Goal: Task Accomplishment & Management: Use online tool/utility

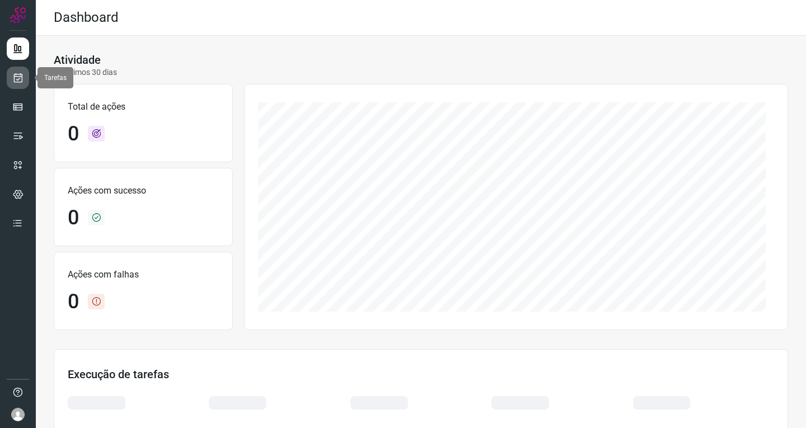
click at [20, 76] on icon at bounding box center [18, 77] width 12 height 11
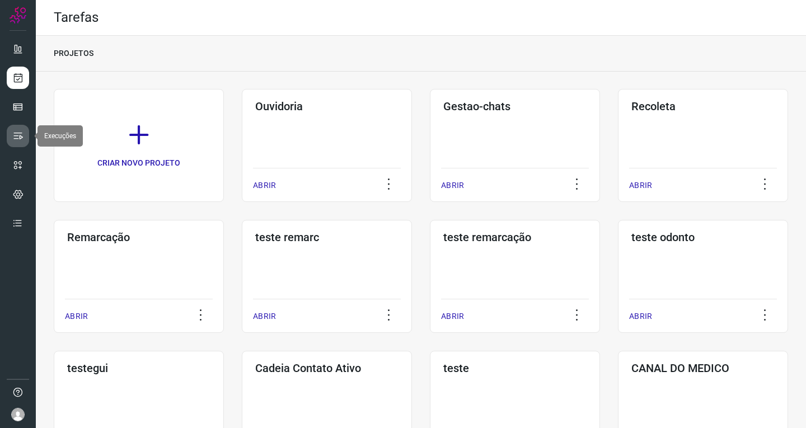
click at [20, 137] on icon at bounding box center [17, 135] width 11 height 11
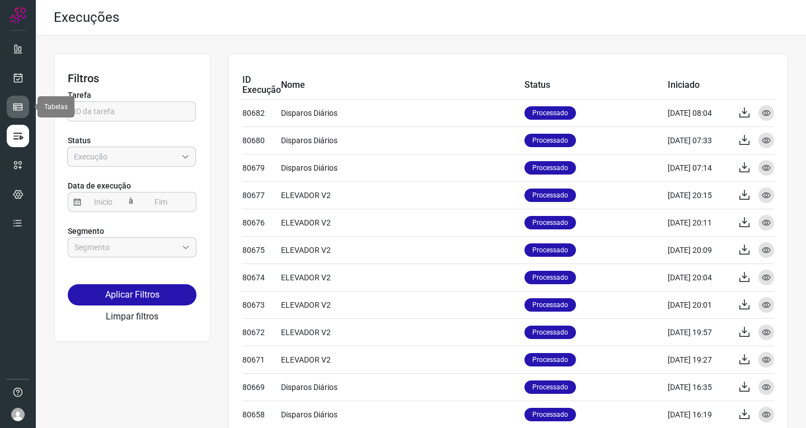
click at [24, 109] on link at bounding box center [18, 107] width 22 height 22
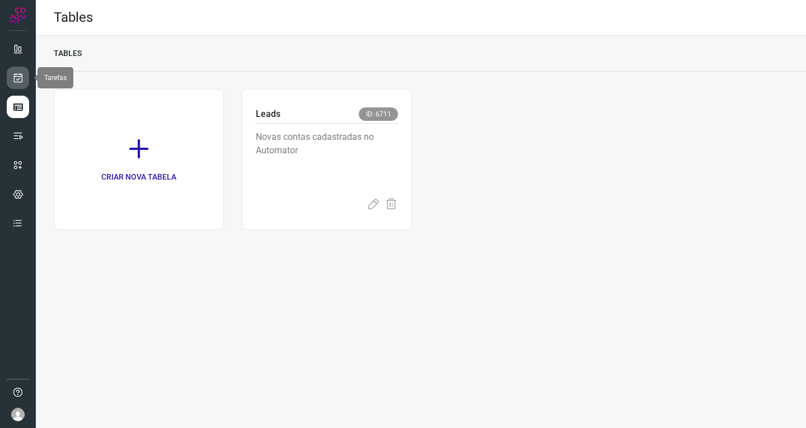
click at [22, 74] on icon at bounding box center [18, 77] width 12 height 11
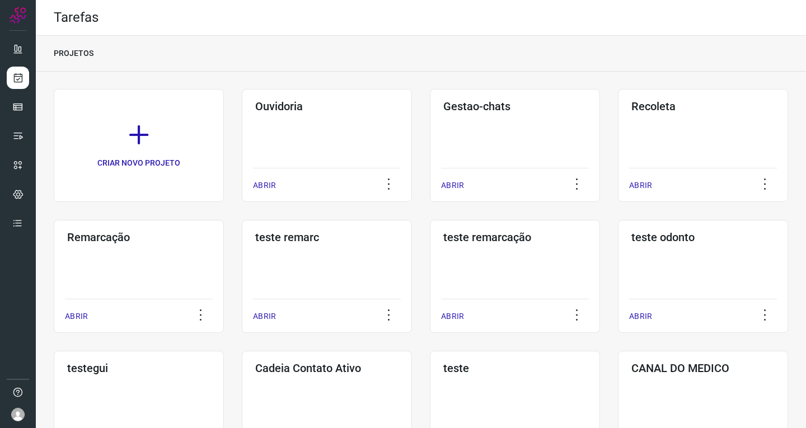
scroll to position [326, 0]
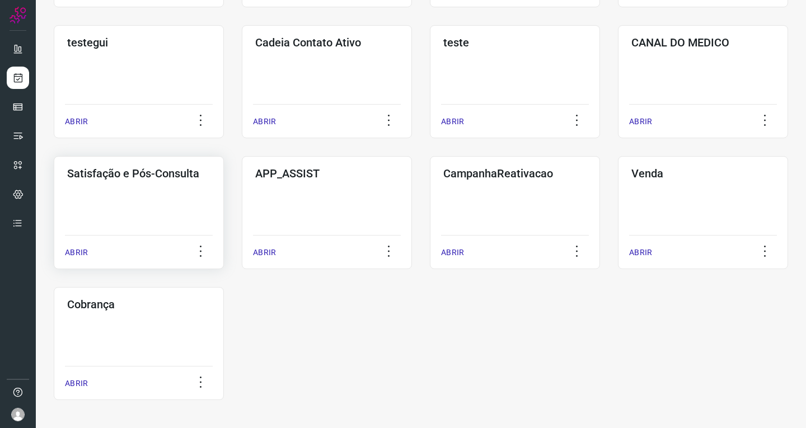
click at [242, 199] on div "Satisfação e Pós-Consulta ABRIR" at bounding box center [327, 212] width 170 height 113
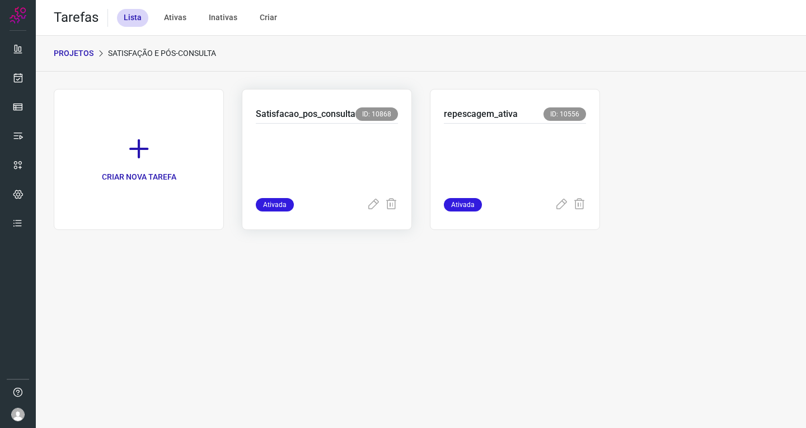
click at [360, 163] on p at bounding box center [327, 158] width 142 height 56
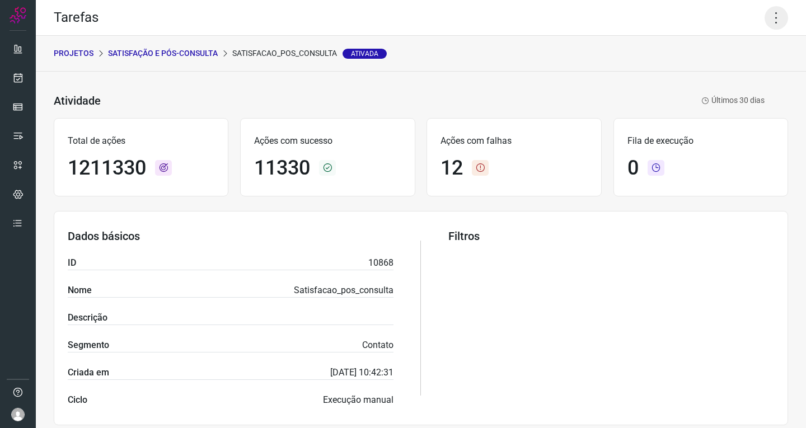
click at [767, 18] on icon at bounding box center [777, 18] width 24 height 24
click at [715, 71] on li "Executar" at bounding box center [728, 73] width 102 height 18
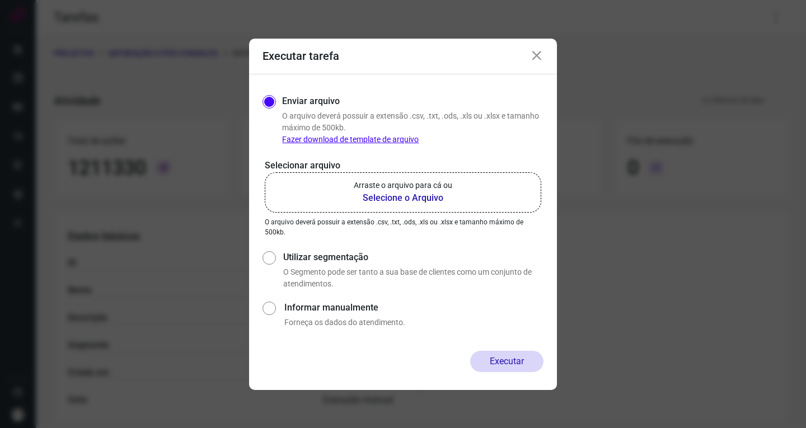
click at [471, 184] on label "Arraste o arquivo para cá ou Selecione o Arquivo" at bounding box center [403, 192] width 276 height 40
click at [0, 0] on input "Arraste o arquivo para cá ou Selecione o Arquivo" at bounding box center [0, 0] width 0 height 0
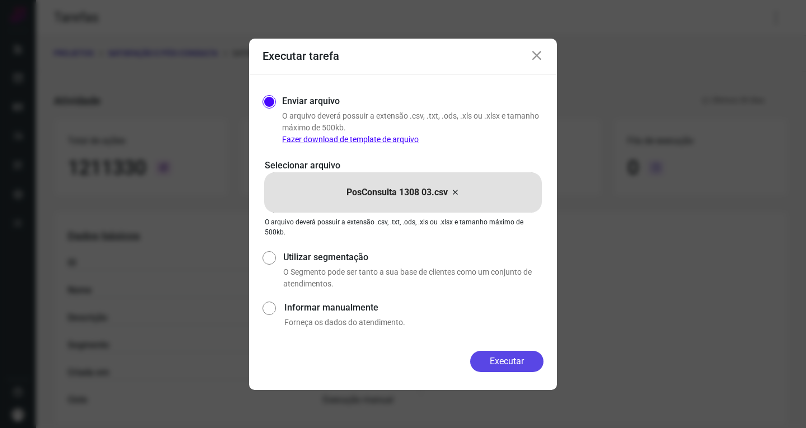
click at [517, 355] on button "Executar" at bounding box center [506, 361] width 73 height 21
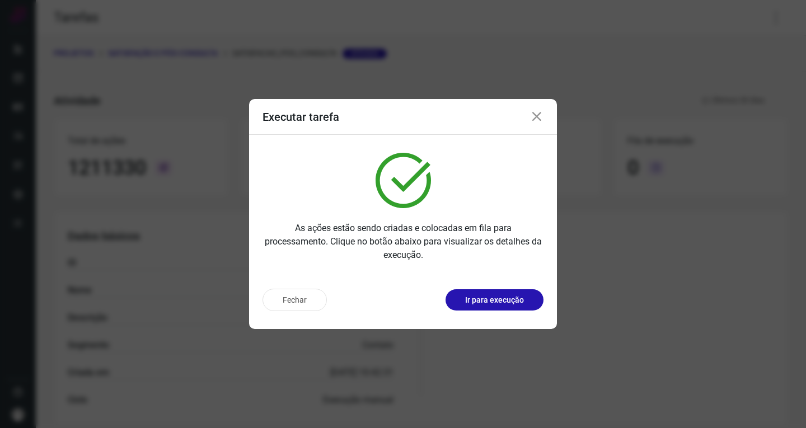
click at [501, 311] on div "Fechar Ir para execução" at bounding box center [402, 300] width 281 height 22
click at [503, 302] on p "Ir para execução" at bounding box center [494, 300] width 59 height 12
